Goal: Information Seeking & Learning: Learn about a topic

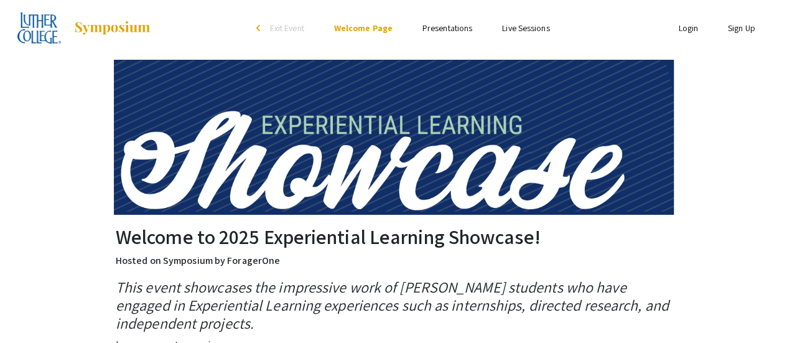
click at [459, 27] on link "Presentations" at bounding box center [447, 27] width 50 height 11
click at [460, 27] on link "Presentations" at bounding box center [447, 27] width 50 height 11
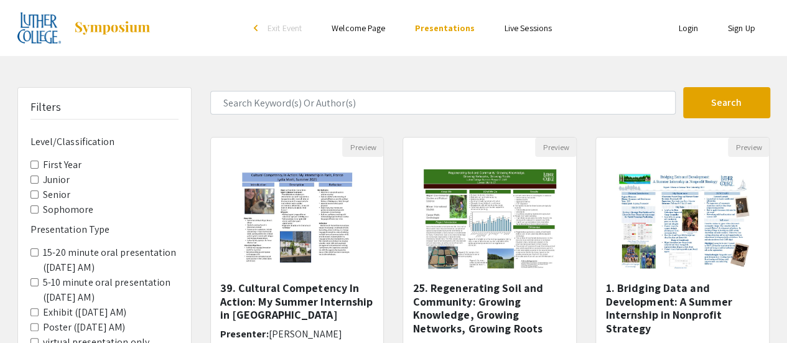
click at [31, 251] on AM\) "15-20 minute oral presentation ([DATE] AM)" at bounding box center [34, 252] width 8 height 8
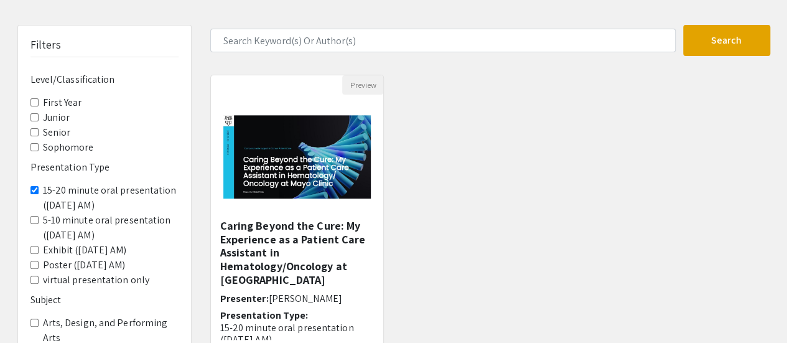
click at [30, 188] on AM\) "15-20 minute oral presentation ([DATE] AM)" at bounding box center [34, 190] width 8 height 8
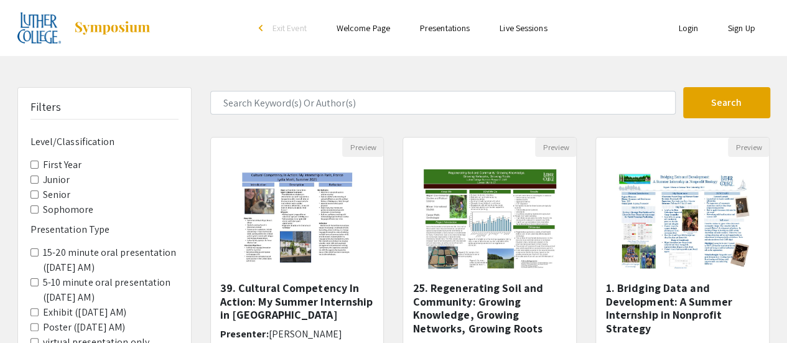
scroll to position [62, 0]
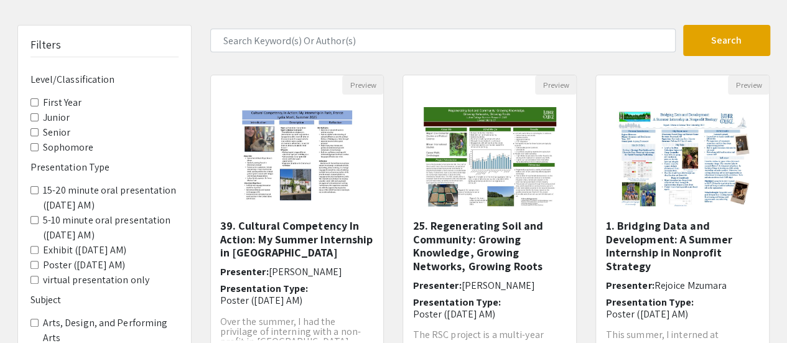
click at [32, 219] on AM\) "5-10 minute oral presentation ([DATE] AM)" at bounding box center [34, 220] width 8 height 8
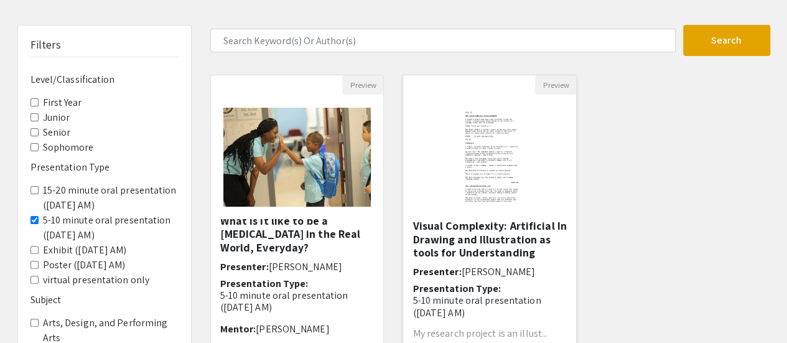
scroll to position [26, 0]
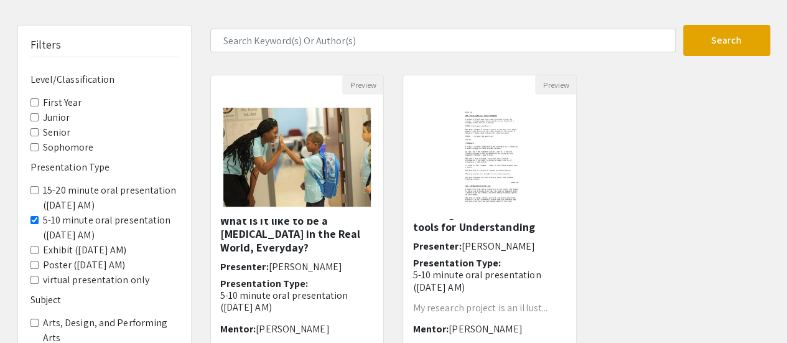
click at [34, 218] on AM\) "5-10 minute oral presentation ([DATE] AM)" at bounding box center [34, 220] width 8 height 8
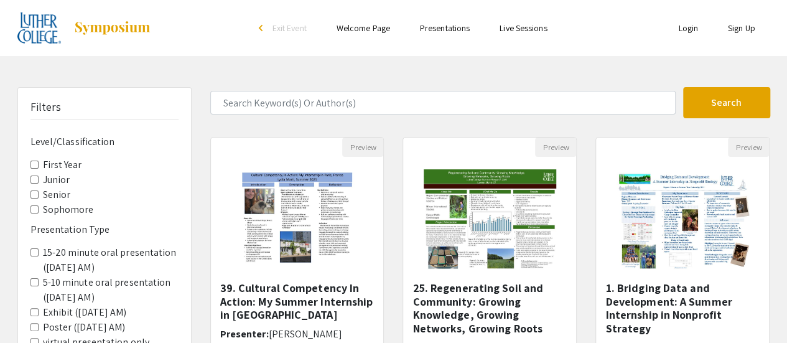
scroll to position [124, 0]
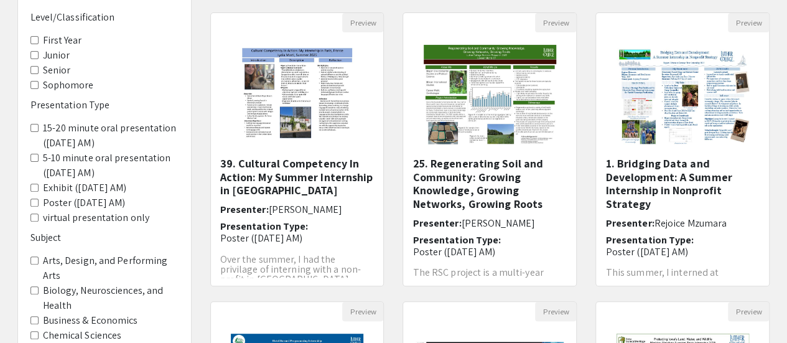
click at [31, 188] on AM\) "Exhibit ([DATE] AM)" at bounding box center [34, 188] width 8 height 8
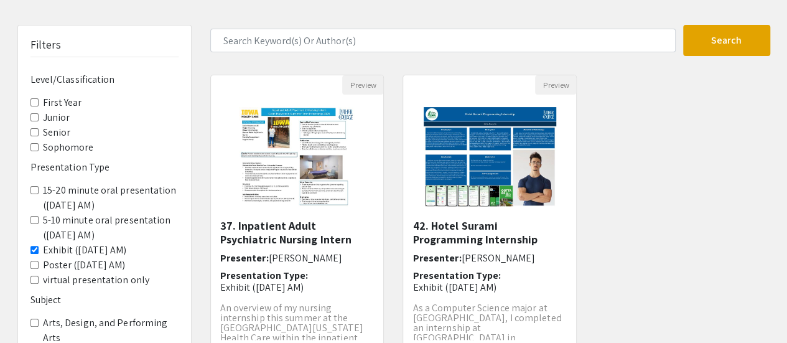
click at [34, 246] on AM\) "Exhibit ([DATE] AM)" at bounding box center [34, 250] width 8 height 8
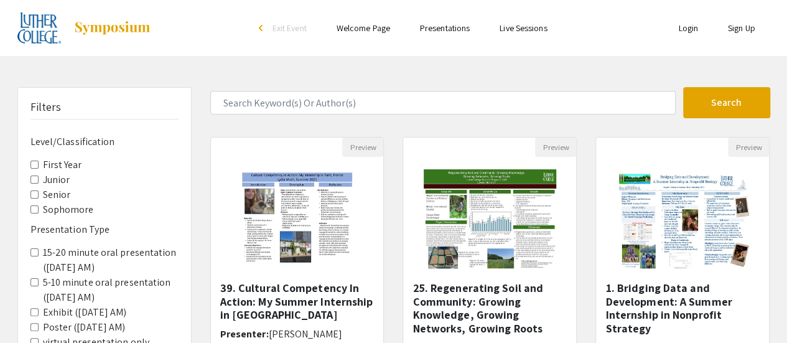
scroll to position [124, 0]
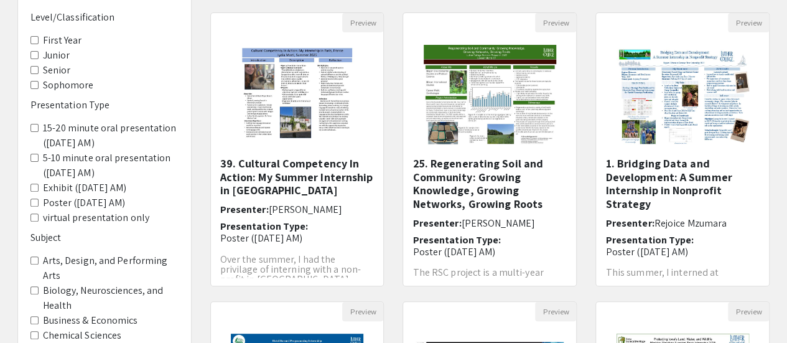
click at [35, 203] on AM\) "Poster ([DATE] AM)" at bounding box center [34, 202] width 8 height 8
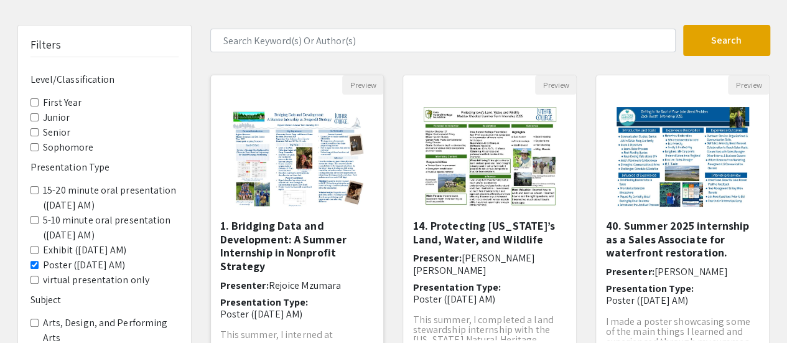
scroll to position [124, 0]
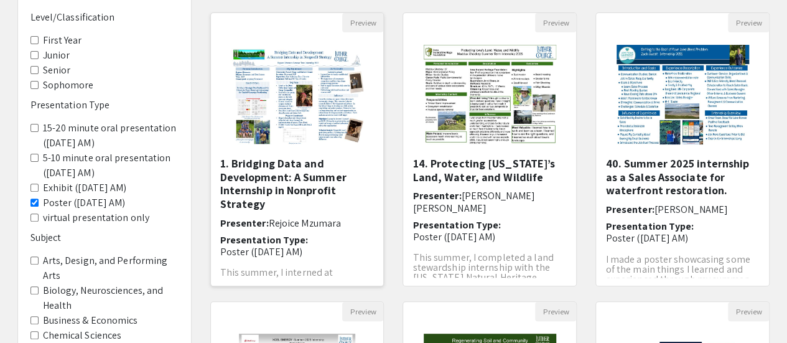
click at [284, 190] on h5 "1. Bridging Data and Development: A Summer Internship in Nonprofit Strategy" at bounding box center [297, 184] width 154 height 54
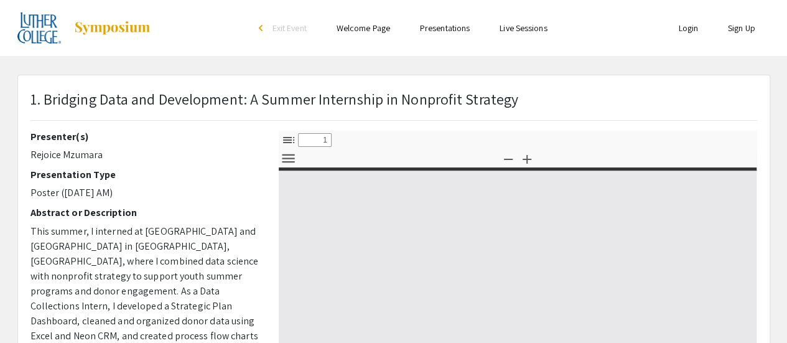
select select "custom"
type input "0"
select select "custom"
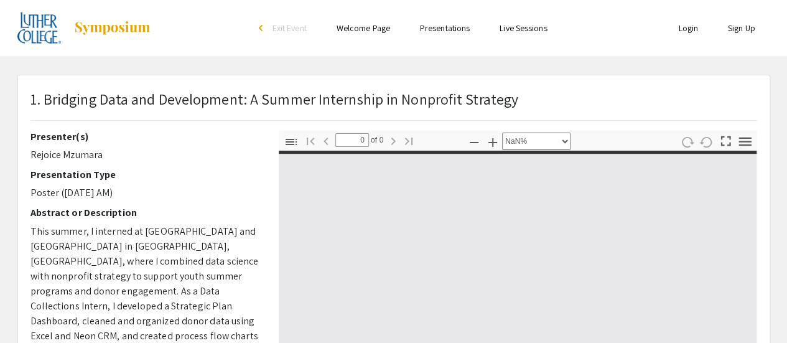
type input "1"
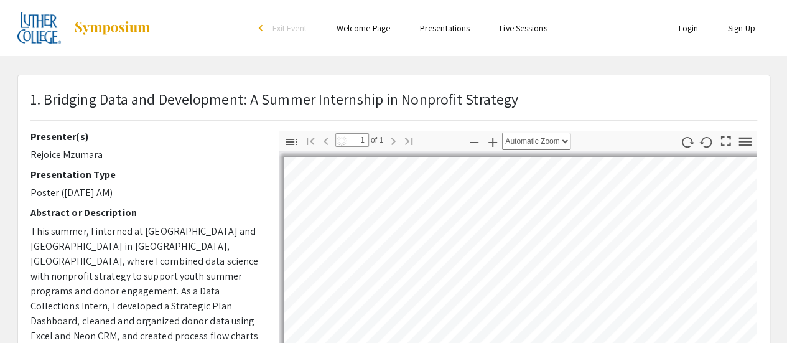
select select "auto"
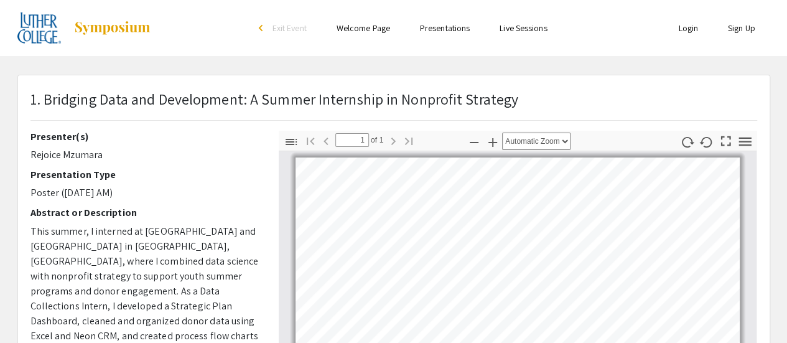
scroll to position [62, 0]
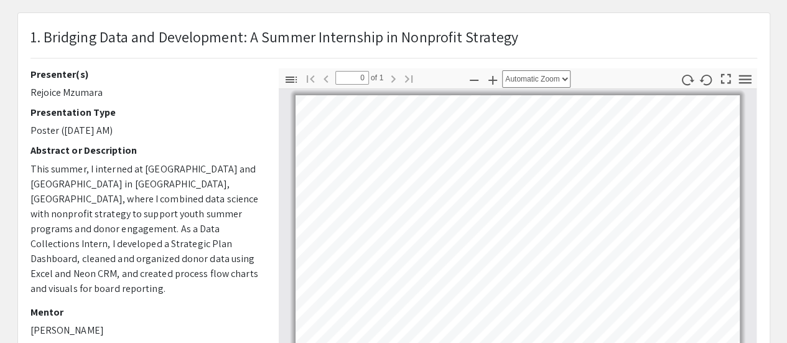
scroll to position [124, 0]
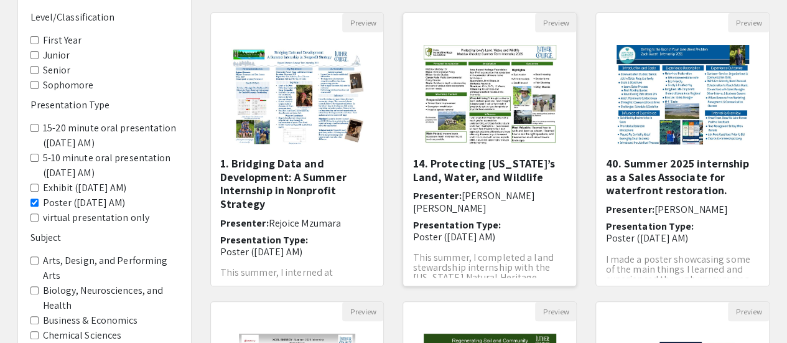
click at [488, 174] on h5 "14. Protecting [US_STATE]’s Land, Water, and Wildlife" at bounding box center [489, 170] width 154 height 27
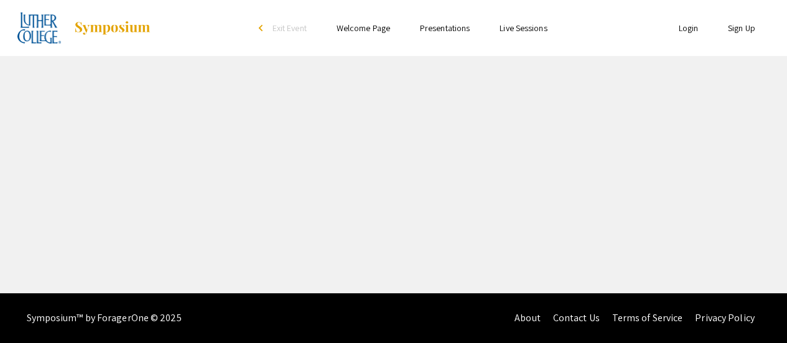
select select "custom"
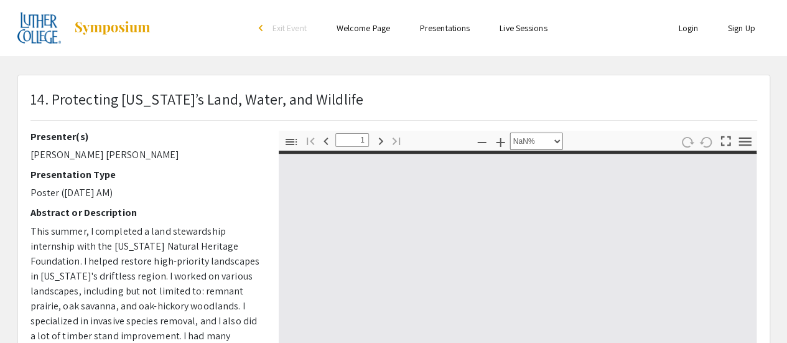
type input "0"
select select "auto"
type input "1"
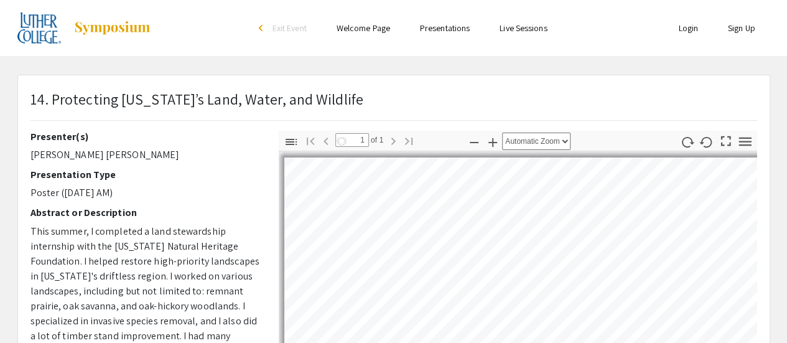
select select "auto"
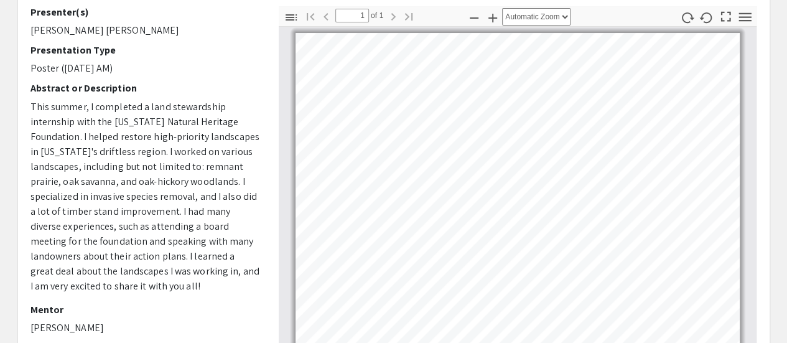
scroll to position [62, 0]
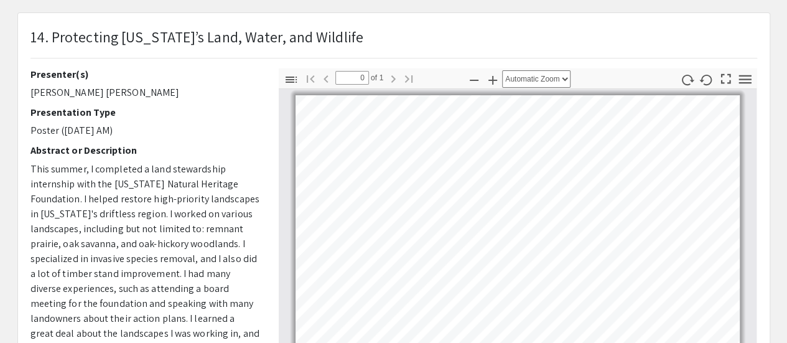
scroll to position [124, 0]
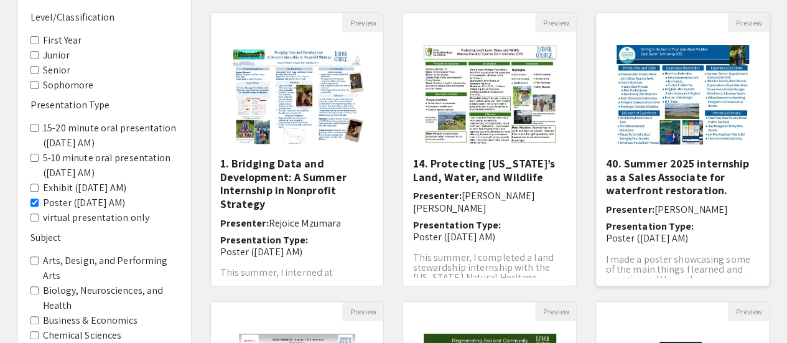
click at [667, 186] on h5 "40. Summer 2025 internship as a Sales Associate for waterfront restoration." at bounding box center [682, 177] width 154 height 40
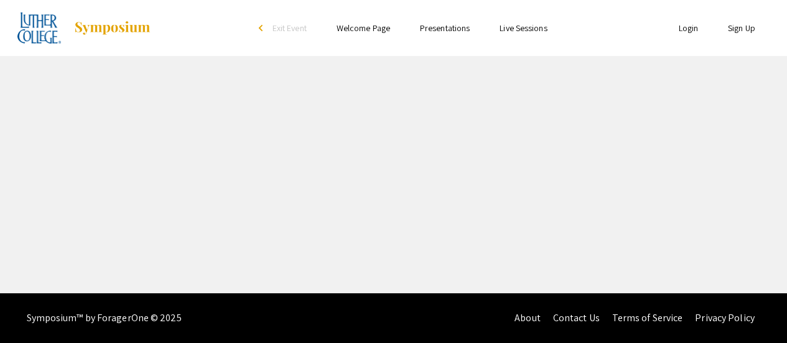
select select "custom"
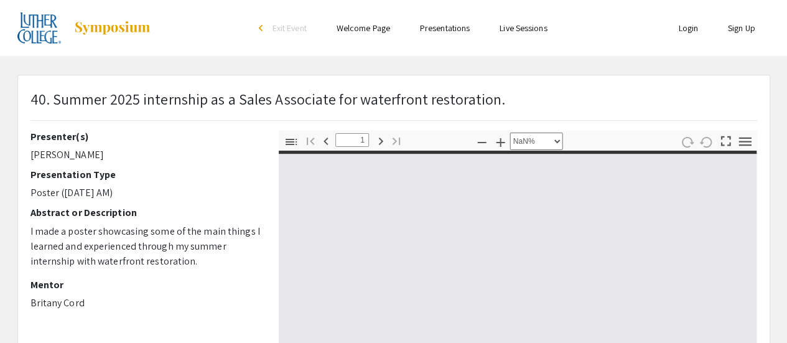
type input "0"
select select "auto"
type input "1"
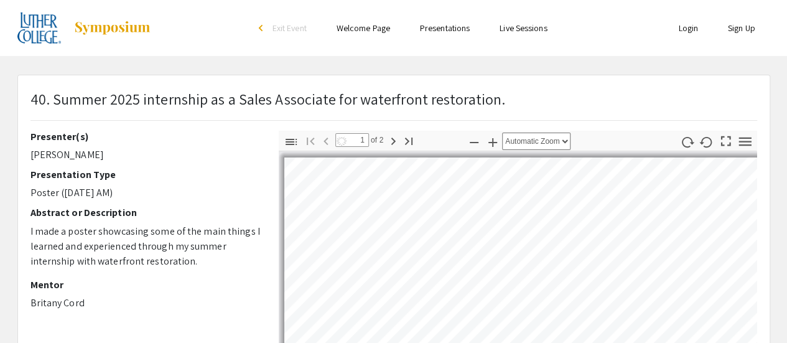
select select "auto"
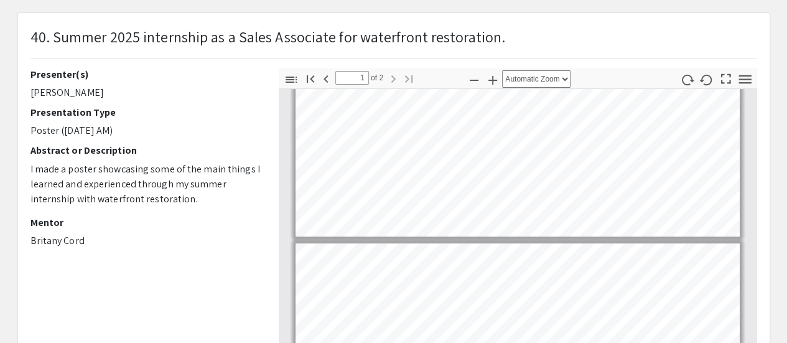
scroll to position [67, 0]
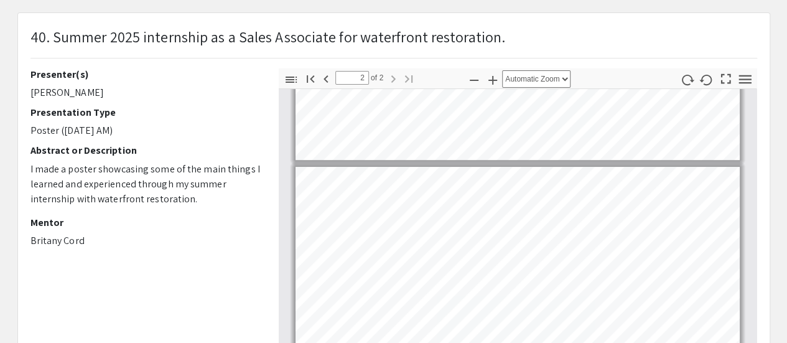
type input "1"
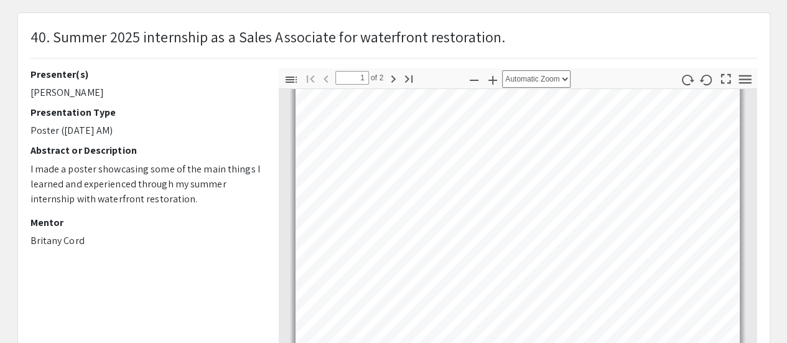
scroll to position [0, 0]
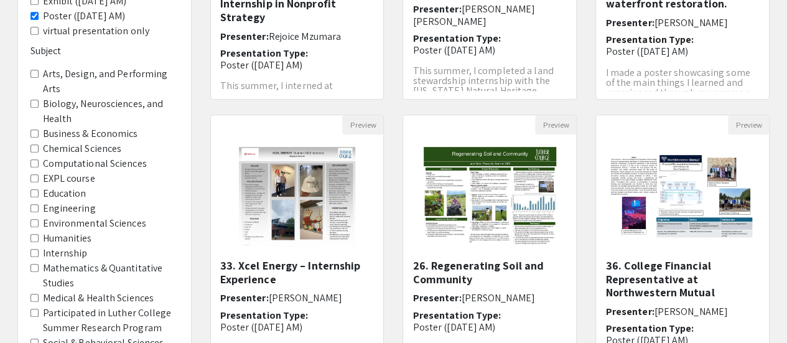
scroll to position [373, 0]
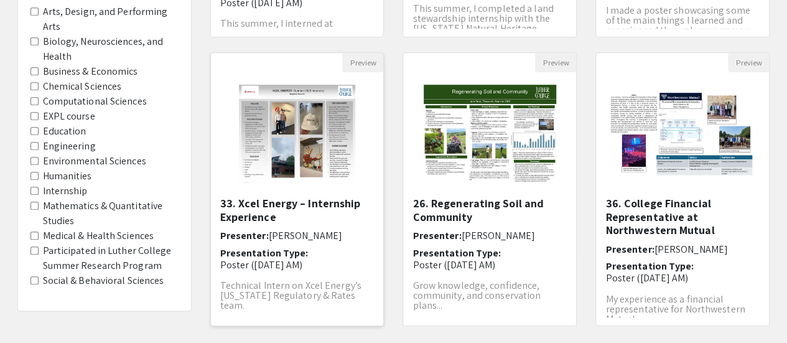
click at [307, 198] on h5 "33. Xcel Energy – Internship Experience" at bounding box center [297, 210] width 154 height 27
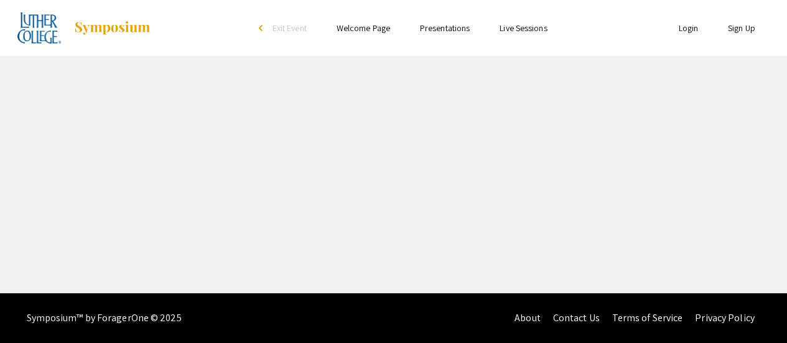
select select "custom"
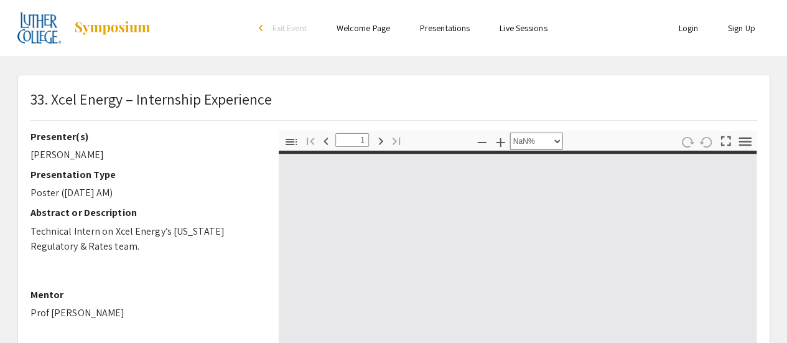
type input "0"
select select "custom"
type input "1"
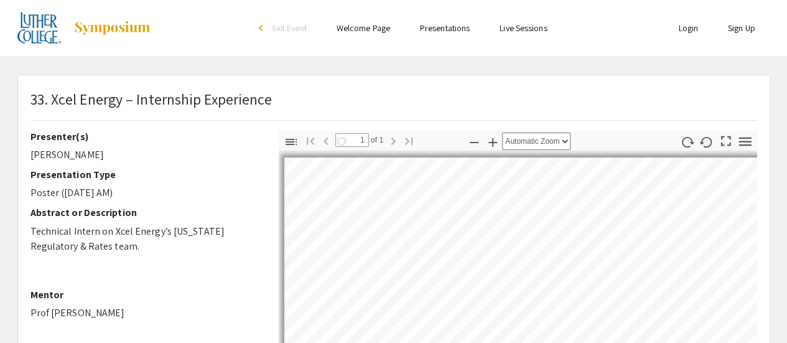
select select "auto"
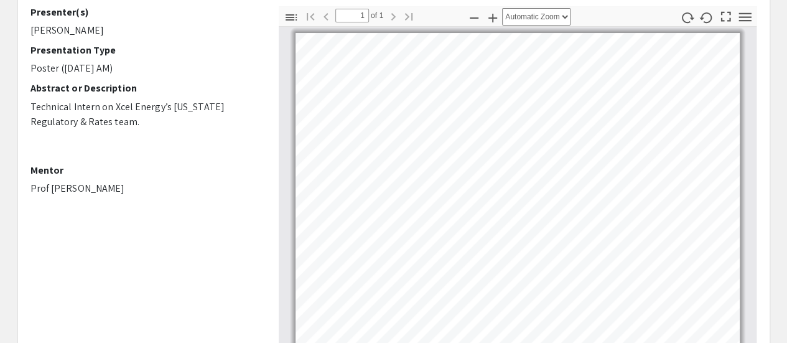
scroll to position [187, 0]
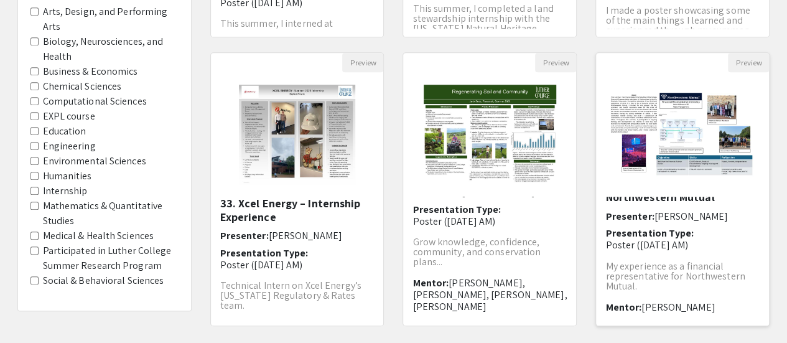
scroll to position [482, 0]
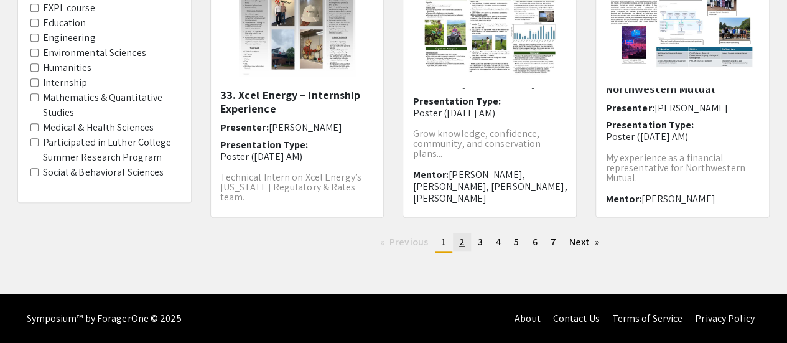
click at [458, 241] on link "page 2" at bounding box center [462, 242] width 18 height 19
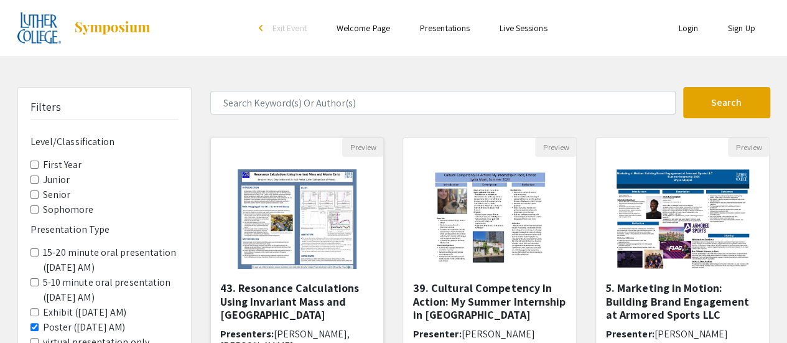
scroll to position [124, 0]
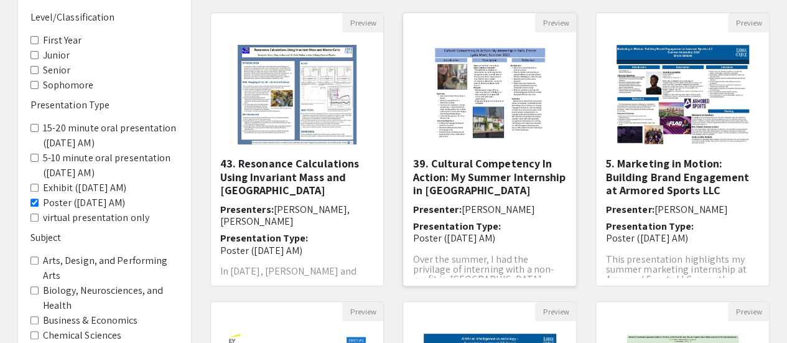
click at [440, 180] on h5 "39. Cultural Competency In Action: My Summer Internship in [GEOGRAPHIC_DATA]" at bounding box center [489, 177] width 154 height 40
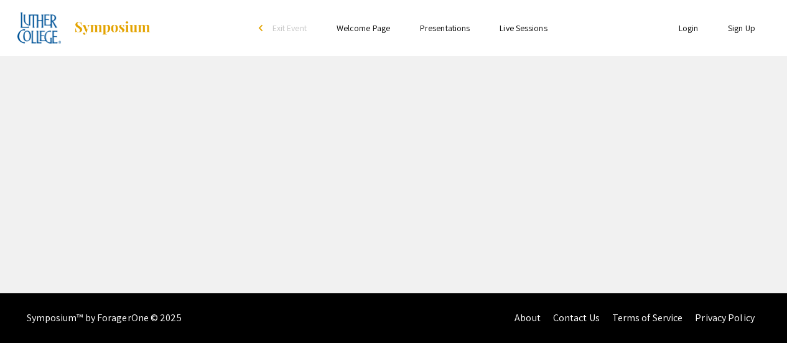
select select "custom"
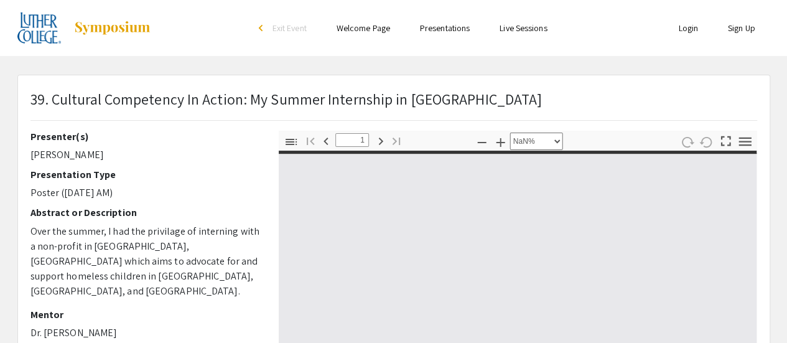
type input "0"
select select "auto"
type input "1"
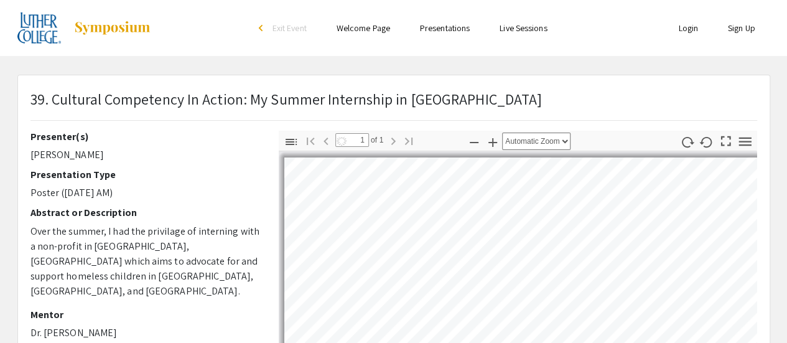
select select "auto"
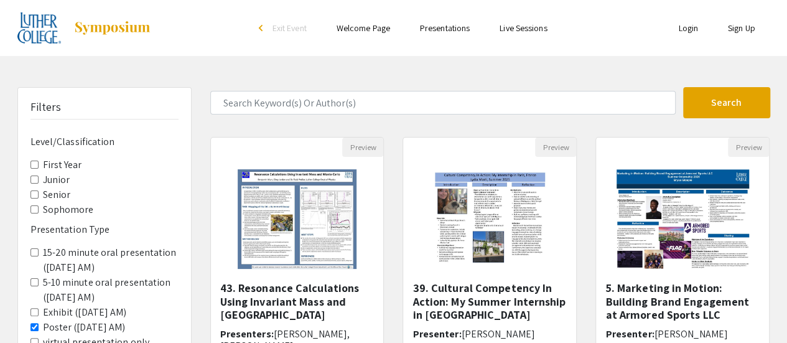
scroll to position [124, 0]
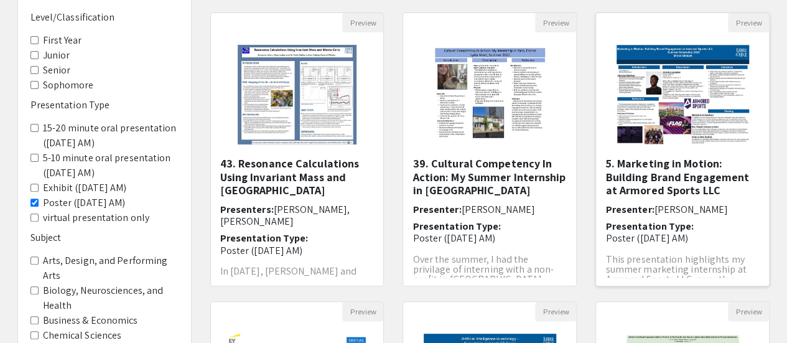
click at [673, 180] on h5 "5. Marketing in Motion: Building Brand Engagement at Armored Sports LLC" at bounding box center [682, 177] width 154 height 40
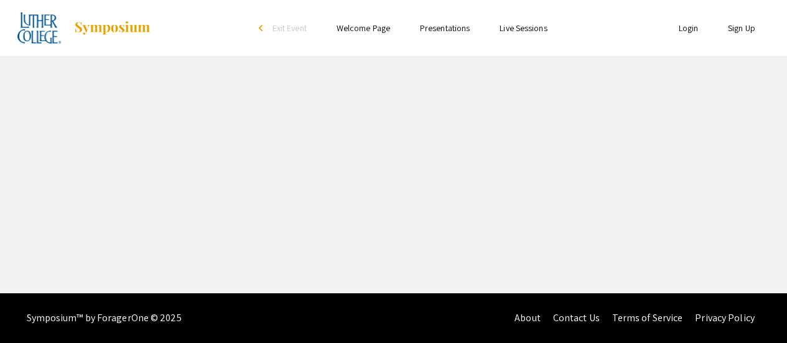
select select "custom"
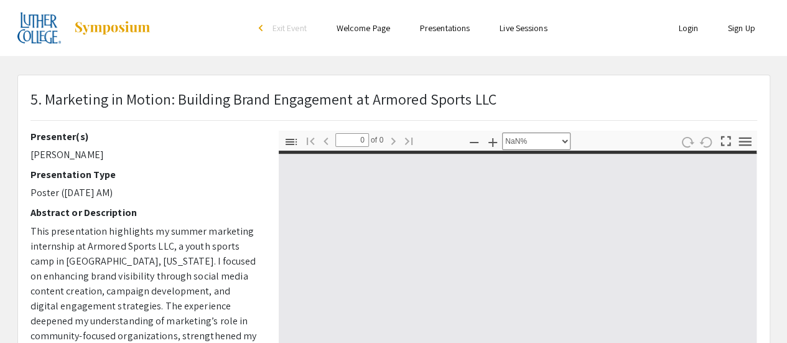
type input "1"
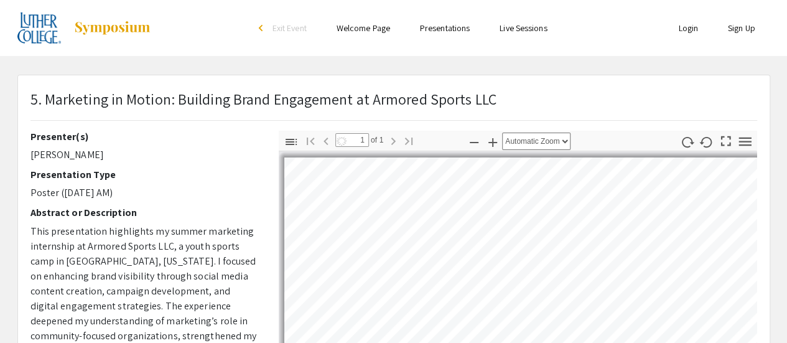
select select "auto"
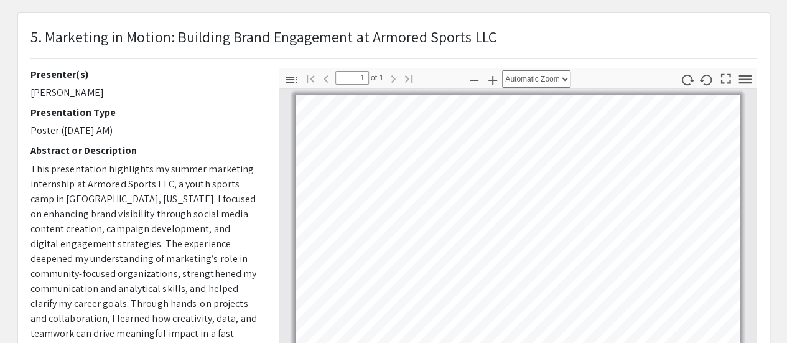
scroll to position [124, 0]
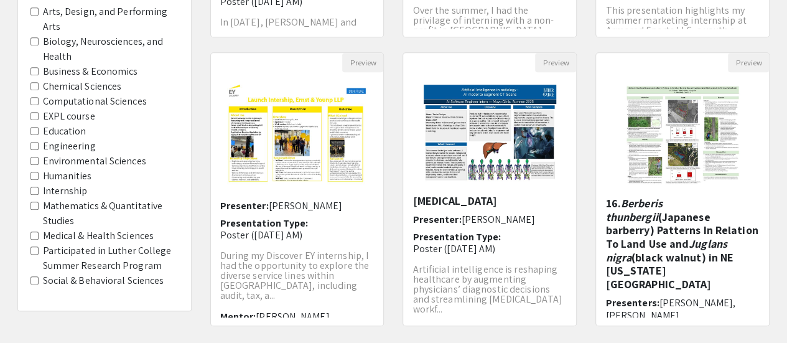
scroll to position [482, 0]
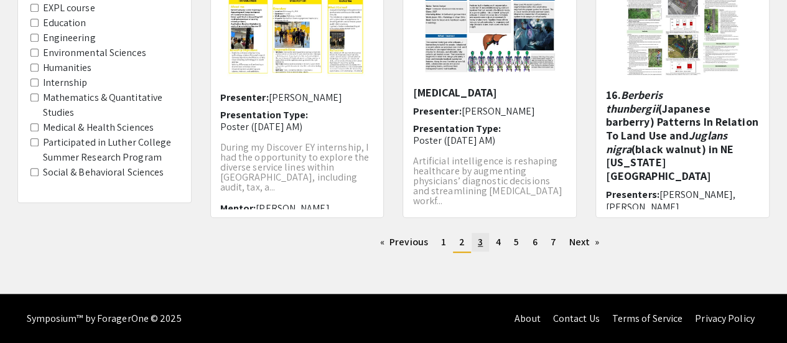
click at [480, 241] on span "3" at bounding box center [480, 241] width 5 height 13
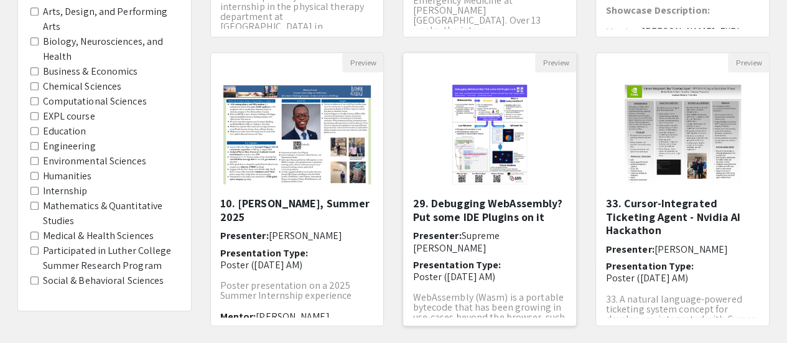
scroll to position [482, 0]
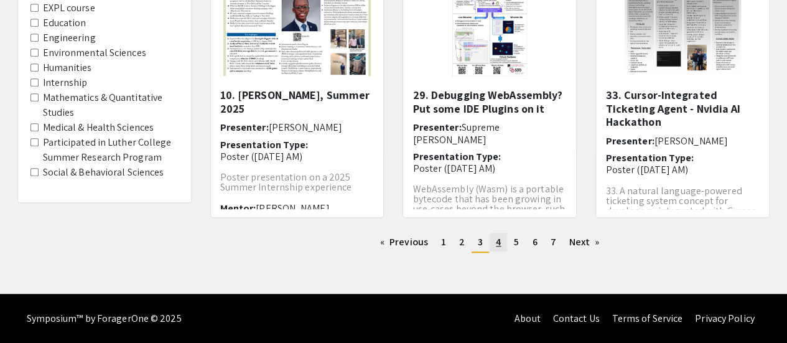
click at [491, 244] on link "page 4" at bounding box center [498, 242] width 17 height 19
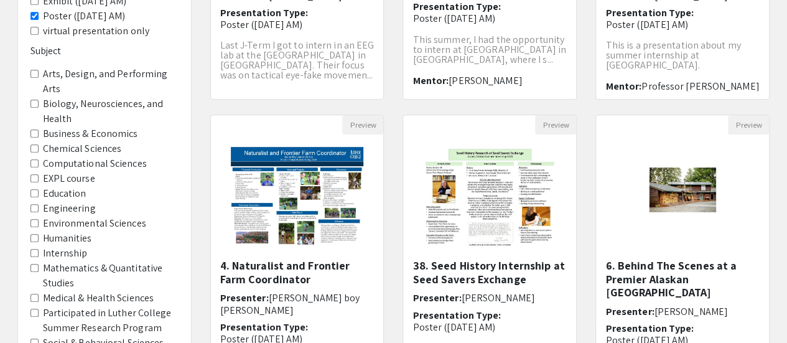
scroll to position [373, 0]
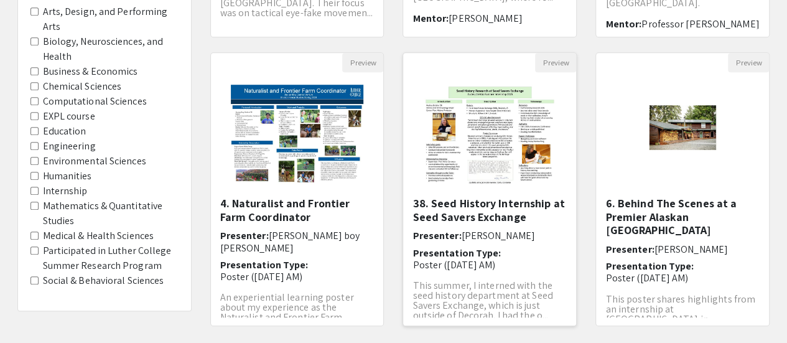
click at [463, 283] on p "This summer, I interned with the seed history department at Seed Savers Exchang…" at bounding box center [489, 301] width 154 height 40
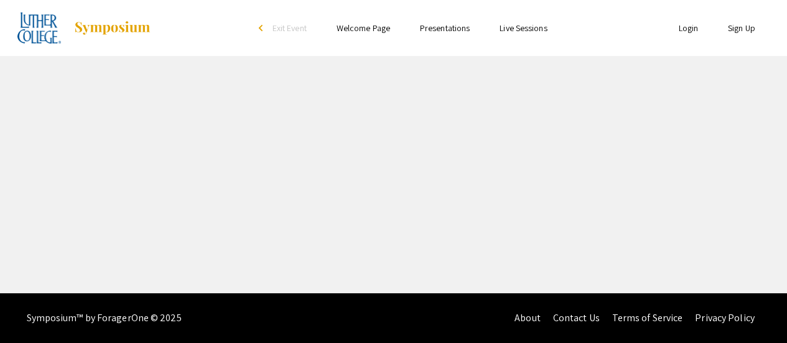
select select "custom"
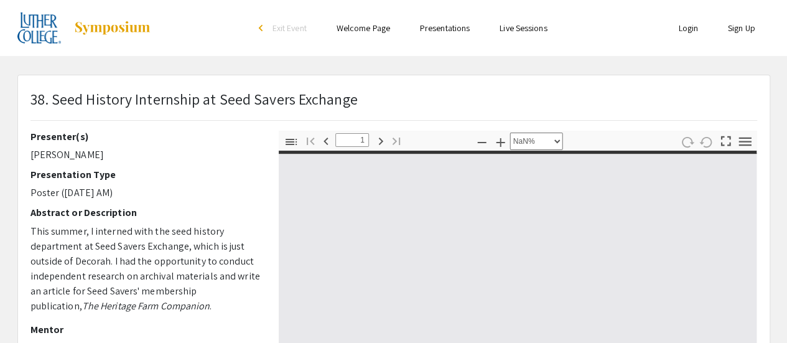
type input "0"
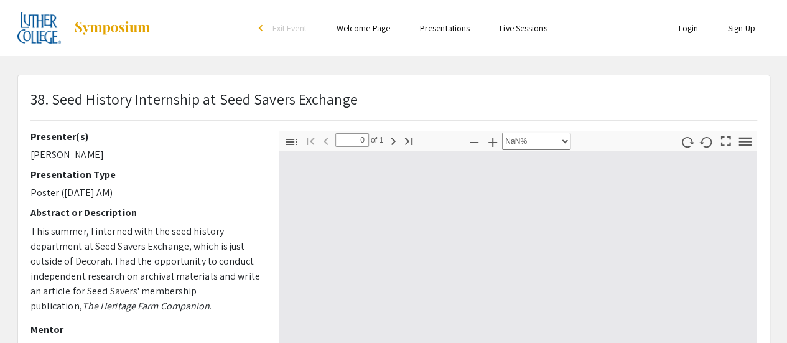
select select "auto"
type input "1"
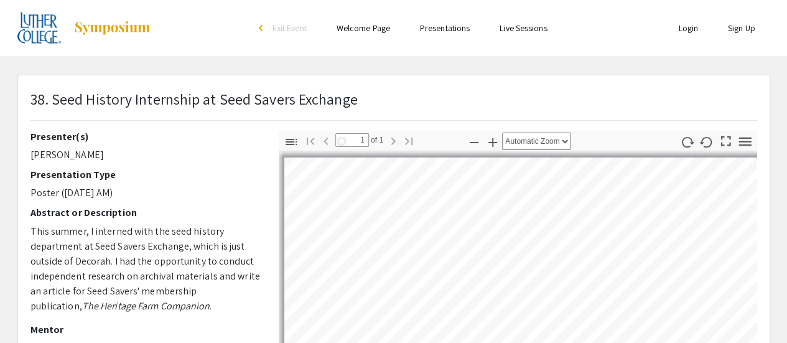
select select "auto"
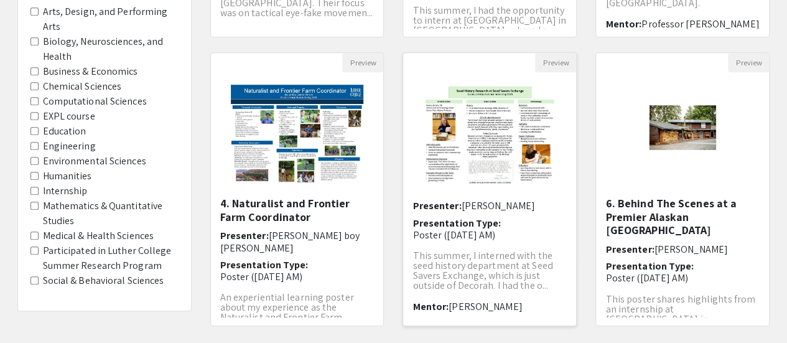
scroll to position [482, 0]
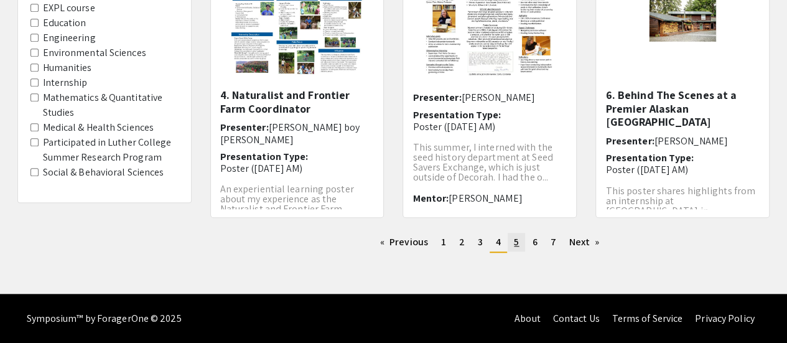
click at [520, 241] on link "page 5" at bounding box center [516, 242] width 17 height 19
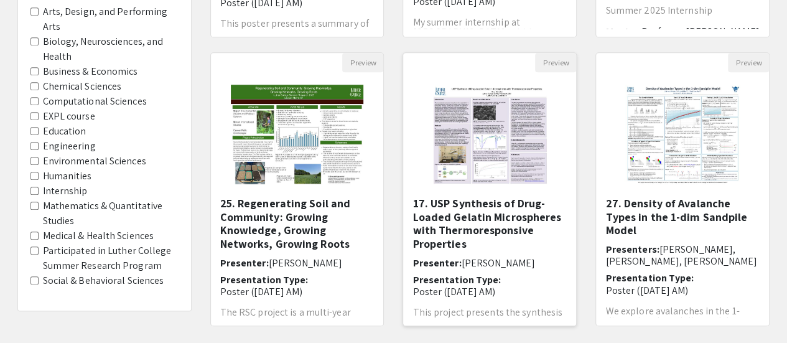
click at [480, 220] on h5 "17. USP Synthesis of Drug-Loaded Gelatin Microspheres with Thermoresponsive Pro…" at bounding box center [489, 224] width 154 height 54
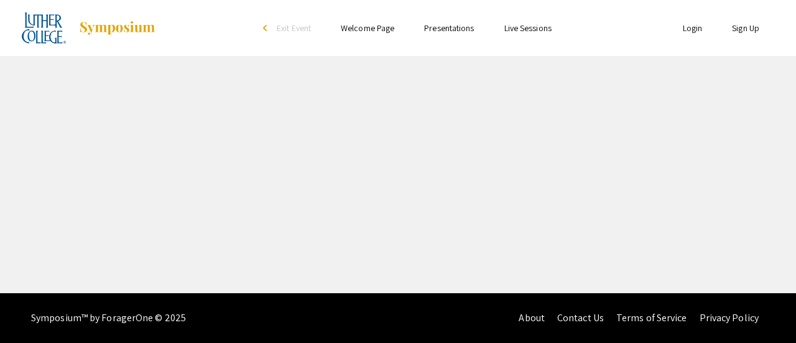
select select "custom"
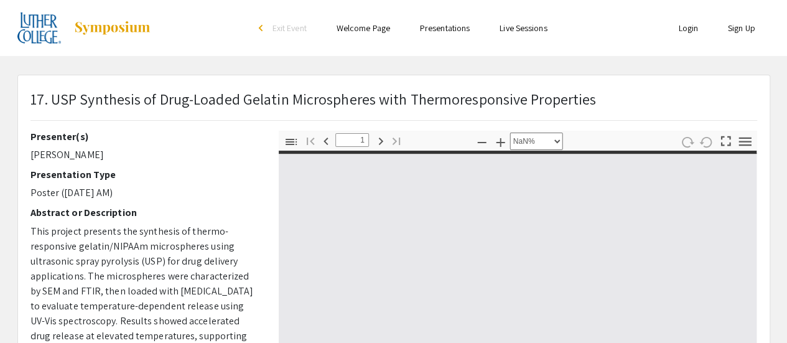
type input "0"
select select "custom"
type input "1"
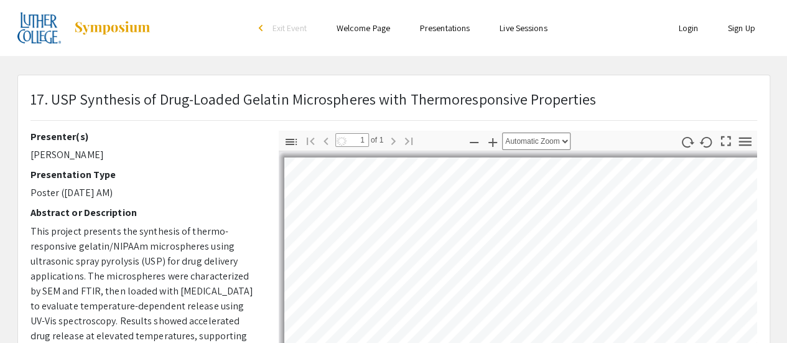
select select "auto"
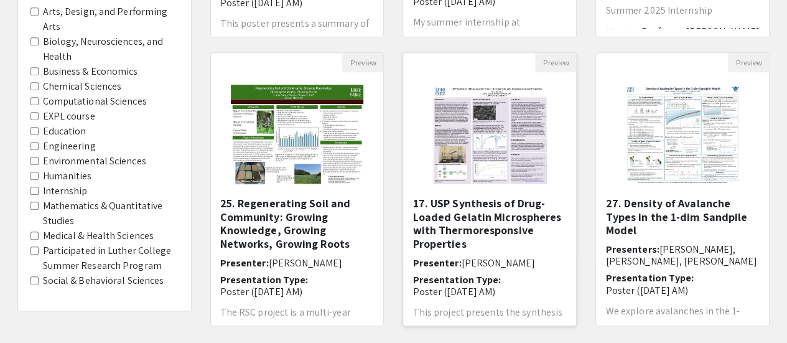
scroll to position [482, 0]
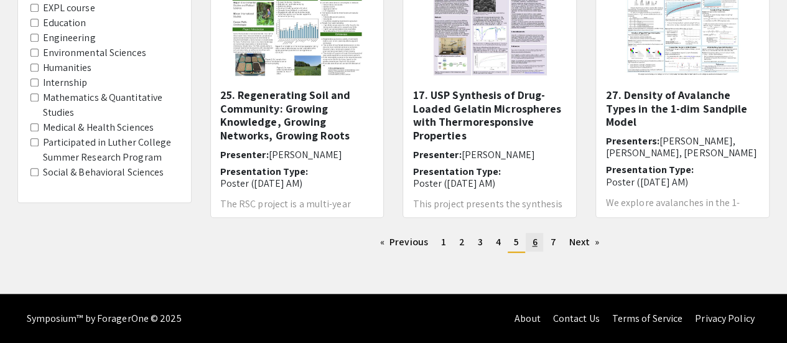
click at [534, 238] on span "6" at bounding box center [534, 241] width 5 height 13
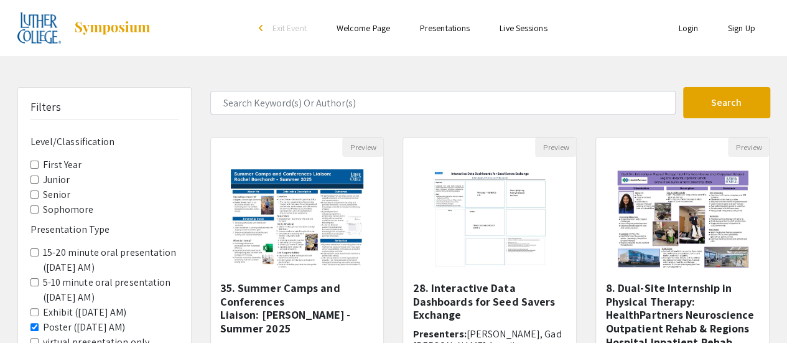
scroll to position [62, 0]
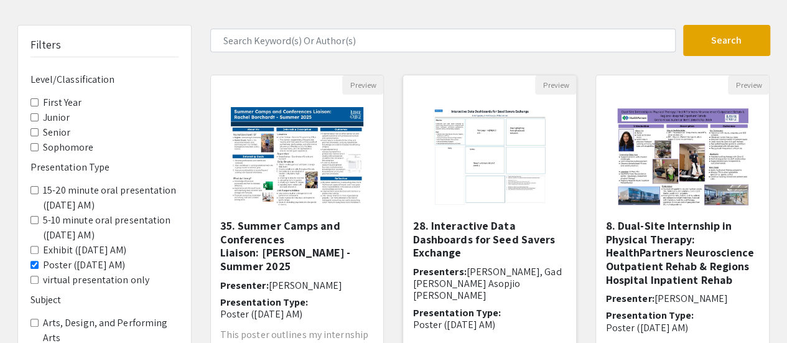
click at [469, 243] on h5 "28. Interactive Data Dashboards for Seed Savers Exchange" at bounding box center [489, 239] width 154 height 40
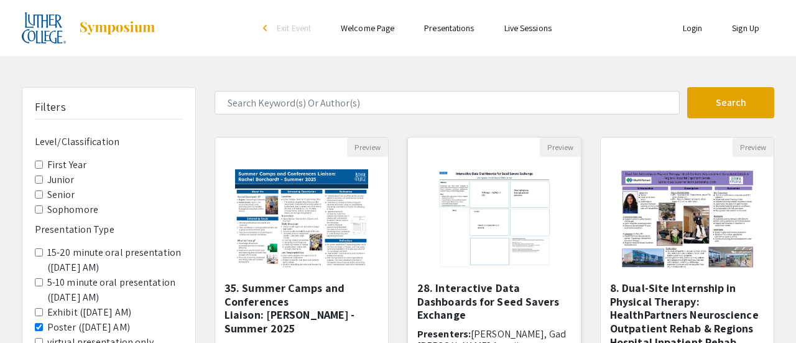
select select "custom"
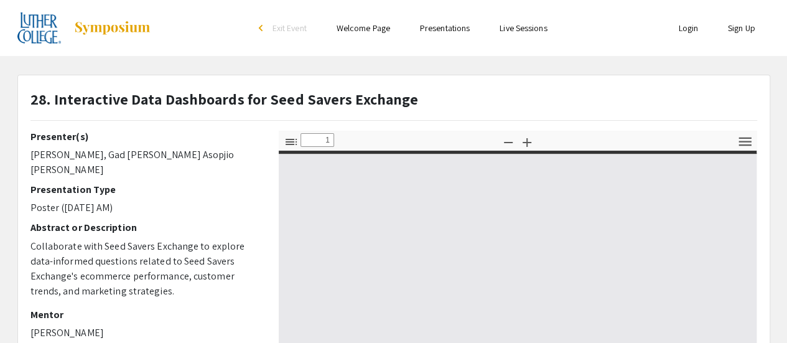
type input "0"
select select "custom"
type input "1"
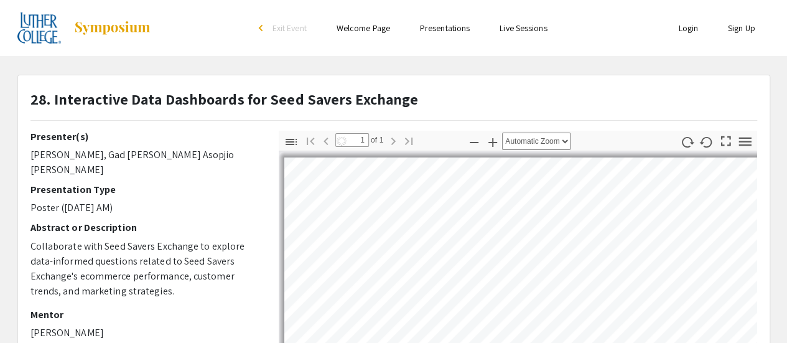
select select "auto"
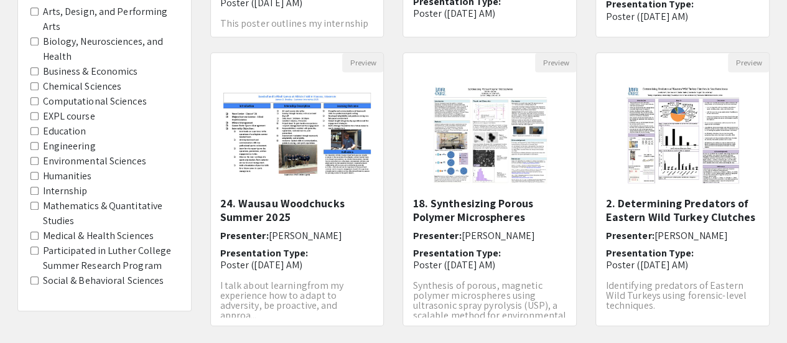
scroll to position [482, 0]
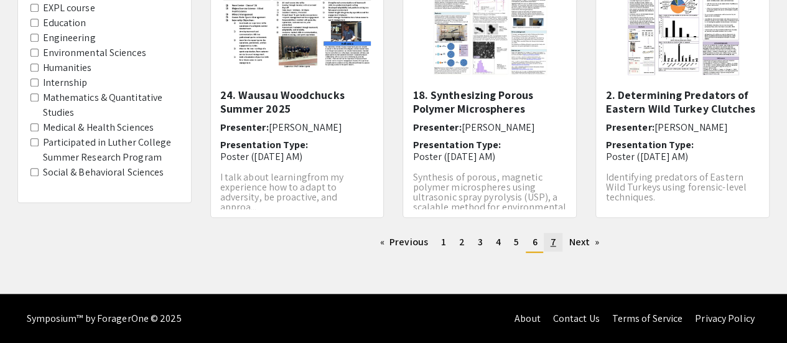
click at [550, 240] on link "page 7" at bounding box center [553, 242] width 18 height 19
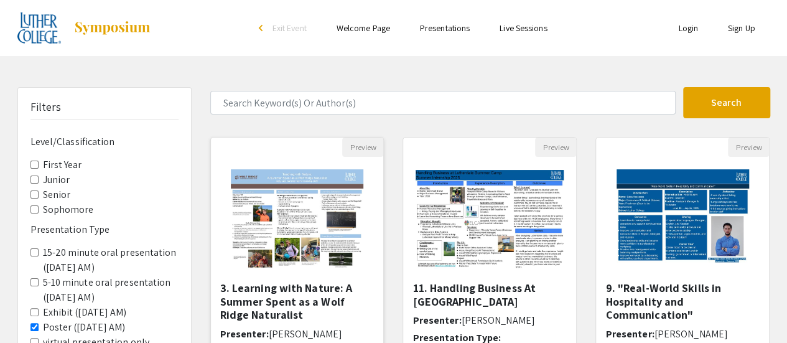
scroll to position [62, 0]
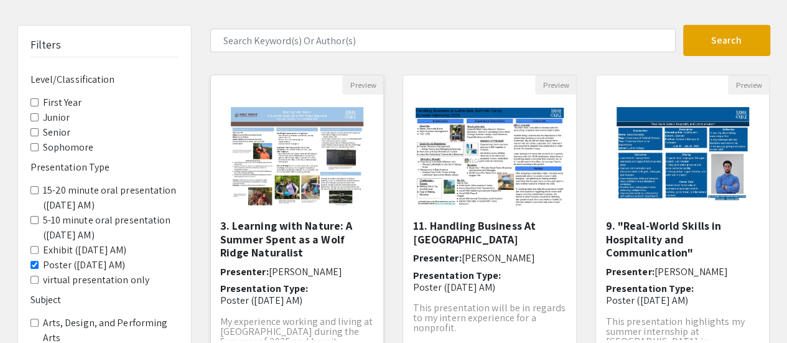
click at [307, 240] on h5 "3. Learning with Nature: A Summer Spent as a Wolf Ridge Naturalist" at bounding box center [297, 239] width 154 height 40
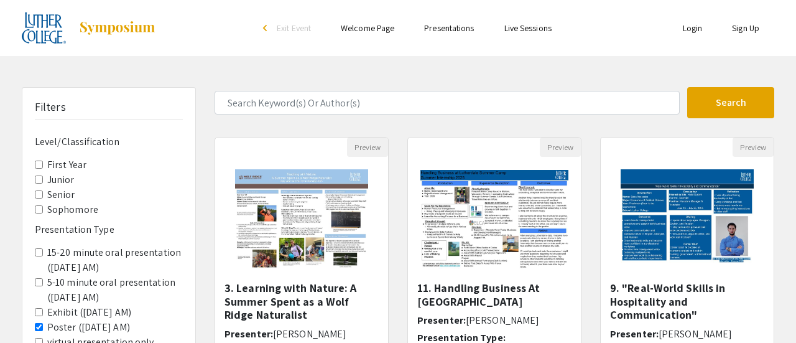
select select "custom"
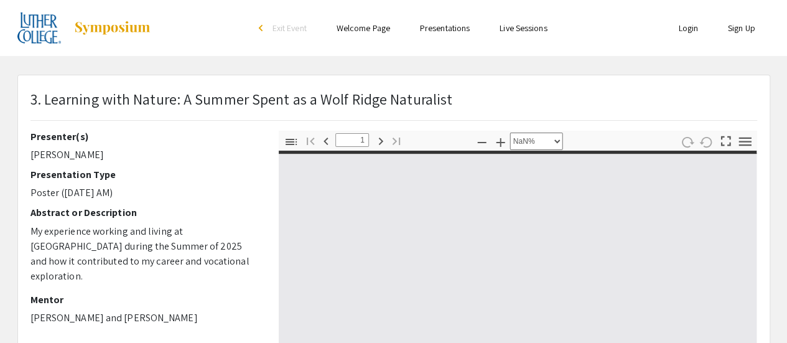
type input "0"
select select "auto"
type input "1"
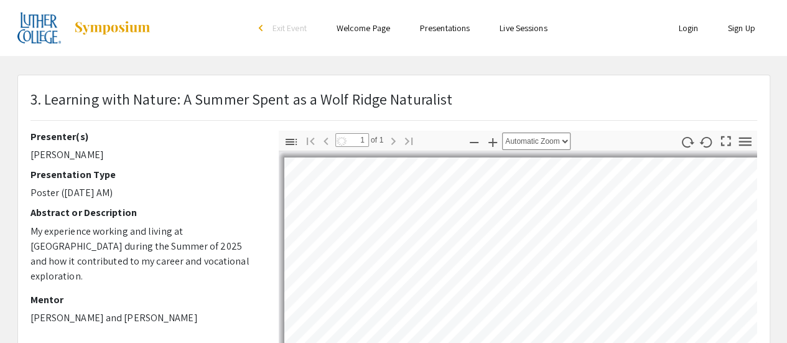
select select "auto"
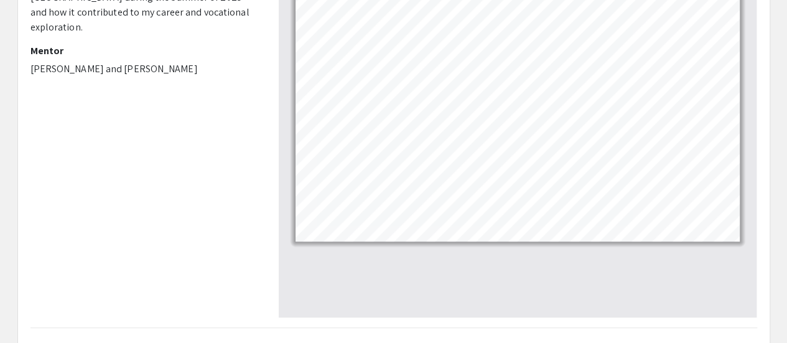
scroll to position [124, 0]
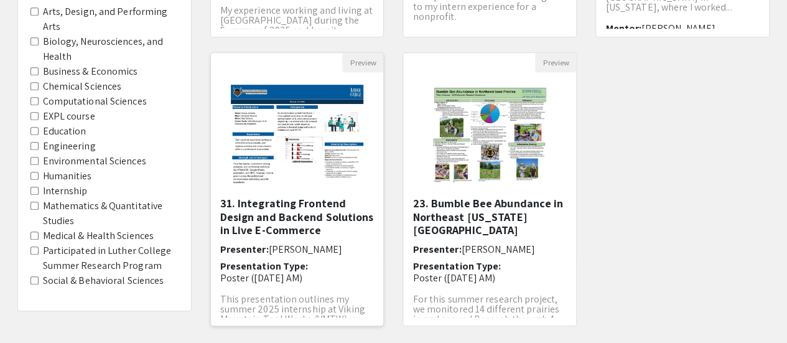
scroll to position [43, 0]
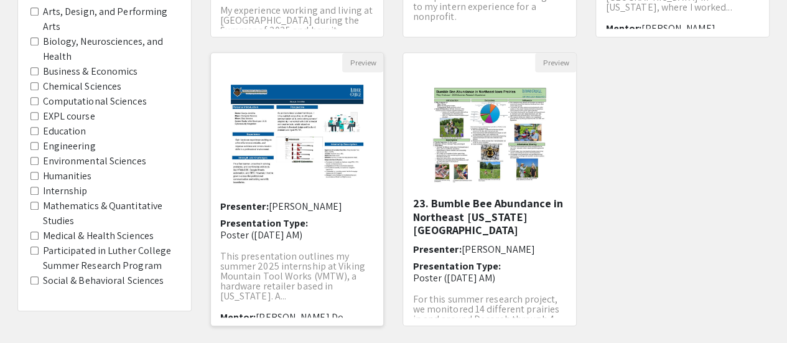
click at [279, 266] on p "This presentation outlines my summer 2025 internship at Viking Mountain Tool Wo…" at bounding box center [297, 276] width 154 height 50
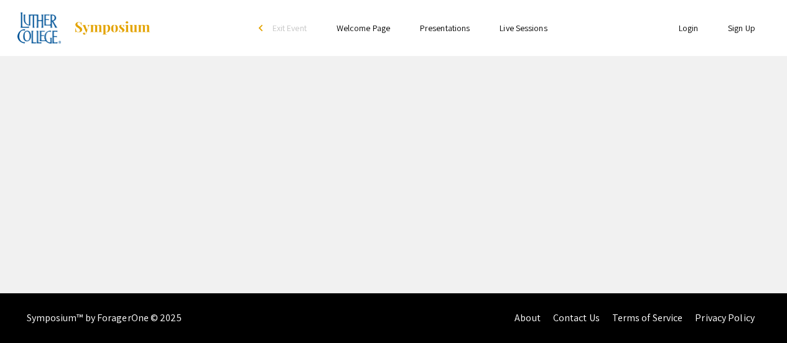
select select "custom"
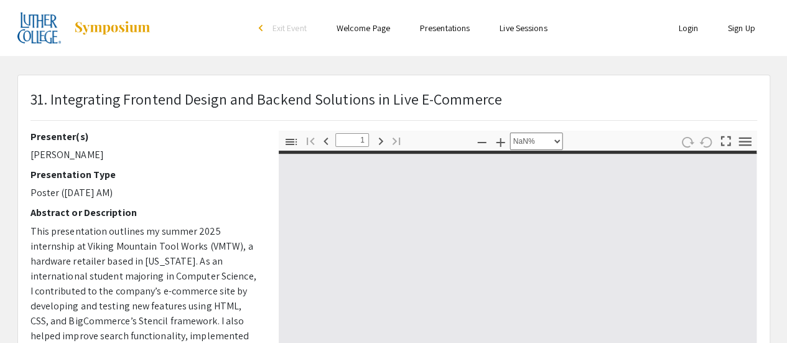
type input "0"
select select "custom"
type input "1"
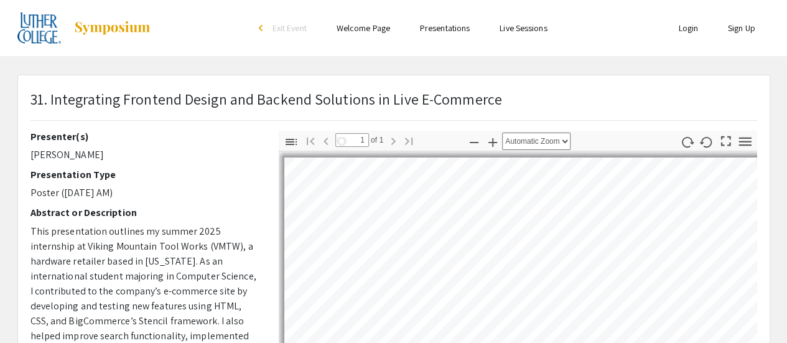
select select "auto"
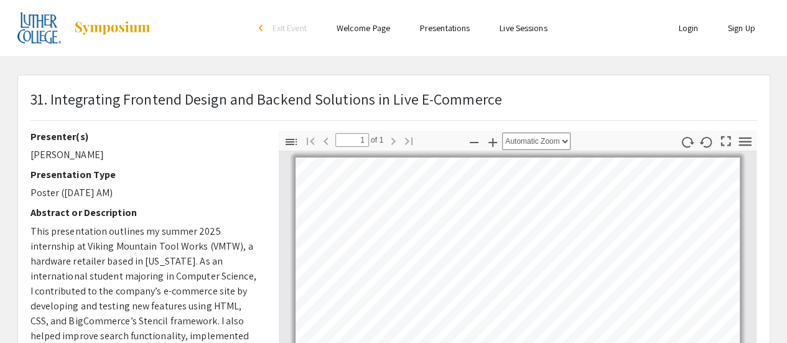
scroll to position [124, 0]
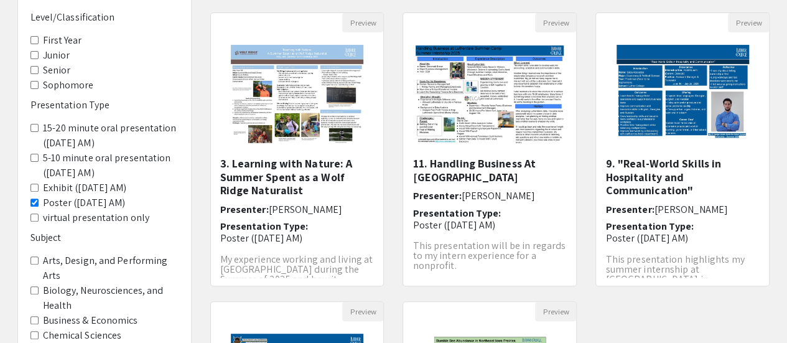
scroll to position [373, 0]
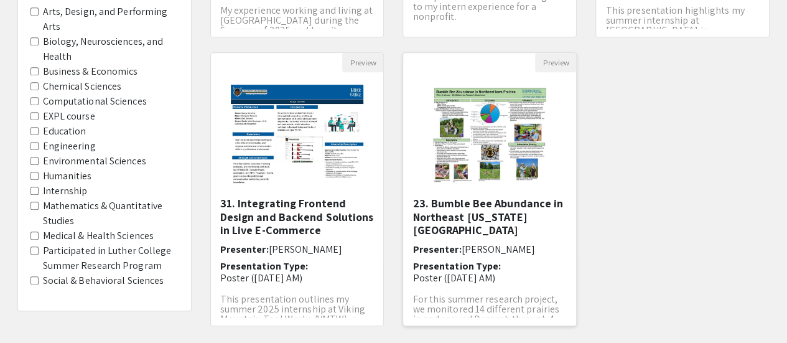
click at [506, 219] on h5 "23. Bumble Bee Abundance in Northeast Iowa Prairies" at bounding box center [489, 217] width 154 height 40
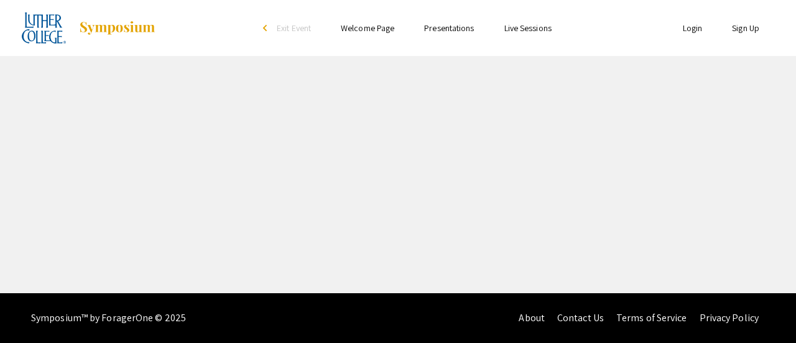
select select "custom"
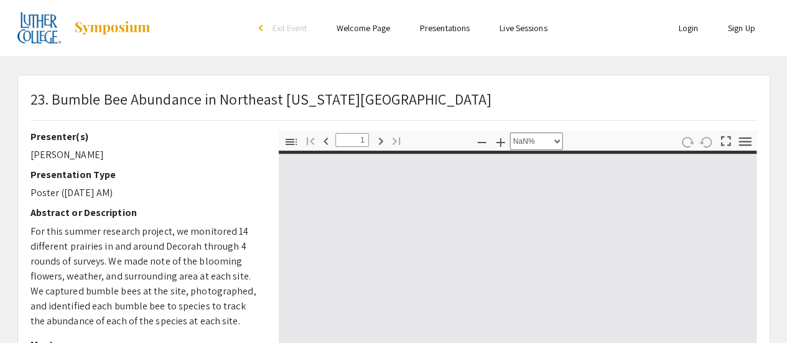
type input "0"
select select "custom"
type input "1"
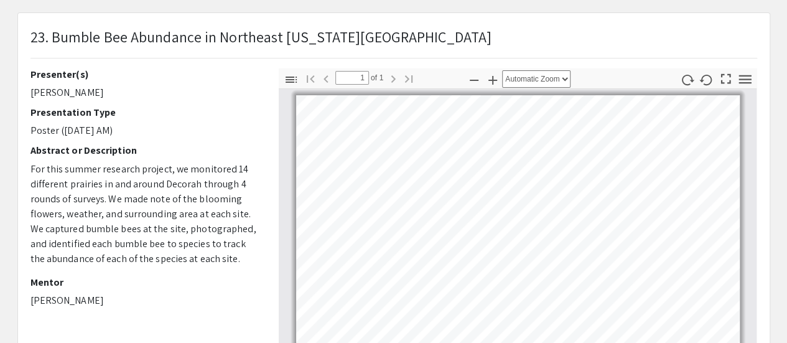
scroll to position [124, 0]
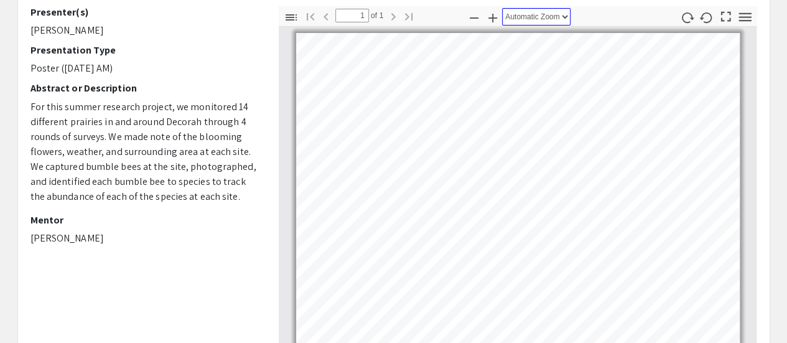
click at [544, 17] on select "Automatic Zoom Actual Size Page Fit Page Width 50% 100% 125% 150% 200% 300% 400…" at bounding box center [536, 16] width 68 height 17
click at [502, 8] on select "Automatic Zoom Actual Size Page Fit Page Width 50% 100% 125% 150% 200% 300% 400…" at bounding box center [536, 16] width 68 height 17
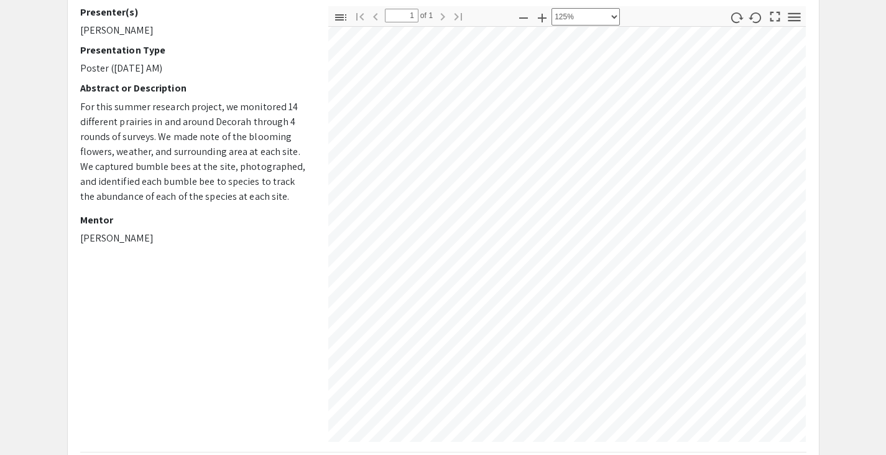
scroll to position [1306, 984]
click at [617, 15] on select "Automatic Zoom Actual Size Page Fit Page Width 50% 100% 125% 150% 200% 300% 400…" at bounding box center [586, 16] width 68 height 17
select select "1"
click at [552, 8] on select "Automatic Zoom Actual Size Page Fit Page Width 50% 100% 125% 150% 200% 300% 400…" at bounding box center [586, 16] width 68 height 17
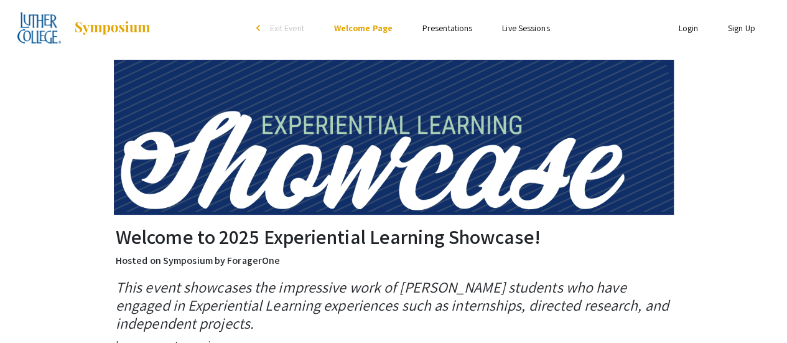
click at [447, 27] on link "Presentations" at bounding box center [447, 27] width 50 height 11
